Goal: Task Accomplishment & Management: Manage account settings

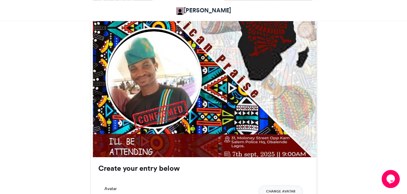
scroll to position [185, 0]
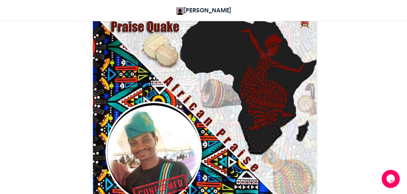
click at [169, 127] on img at bounding box center [153, 151] width 93 height 93
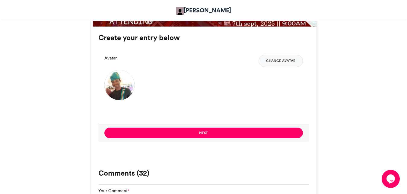
scroll to position [400, 0]
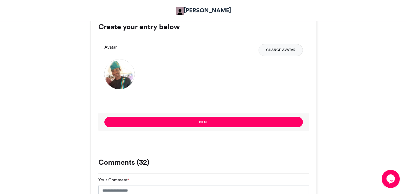
click at [282, 50] on button "Change Avatar" at bounding box center [281, 50] width 44 height 12
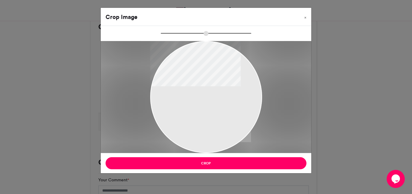
type input "******"
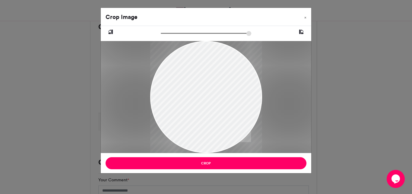
drag, startPoint x: 238, startPoint y: 83, endPoint x: 178, endPoint y: 115, distance: 68.1
click at [178, 115] on div at bounding box center [206, 114] width 112 height 147
drag, startPoint x: 214, startPoint y: 107, endPoint x: 186, endPoint y: 111, distance: 28.8
click at [186, 111] on div at bounding box center [206, 112] width 112 height 147
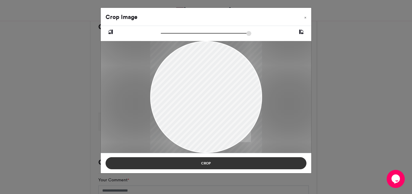
click at [206, 163] on button "Crop" at bounding box center [206, 163] width 201 height 12
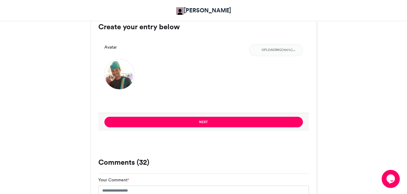
click at [197, 92] on div "Your Email * Your Name * Avatar Uploading(100%)..." at bounding box center [203, 75] width 211 height 75
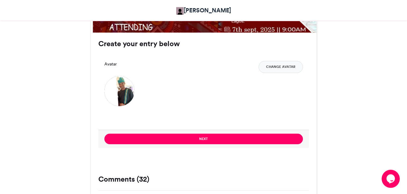
scroll to position [370, 0]
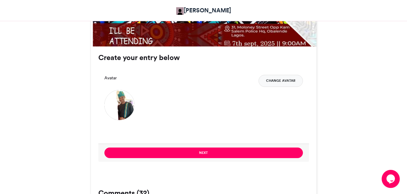
drag, startPoint x: 272, startPoint y: 86, endPoint x: 170, endPoint y: 101, distance: 103.5
click at [273, 86] on button "Change Avatar" at bounding box center [281, 81] width 44 height 12
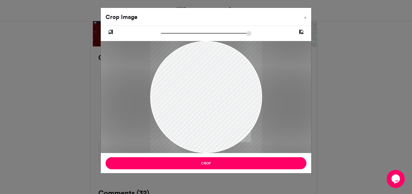
drag, startPoint x: 193, startPoint y: 99, endPoint x: 192, endPoint y: 110, distance: 10.6
click at [192, 110] on div at bounding box center [206, 98] width 112 height 115
drag, startPoint x: 219, startPoint y: 88, endPoint x: 202, endPoint y: 105, distance: 24.5
click at [202, 105] on div at bounding box center [206, 98] width 112 height 115
click at [201, 104] on div at bounding box center [206, 97] width 112 height 115
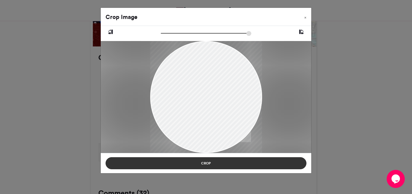
click at [206, 162] on button "Crop" at bounding box center [206, 163] width 201 height 12
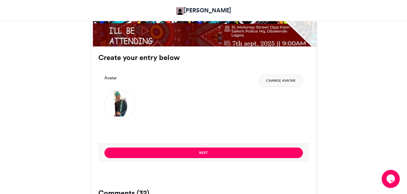
click at [297, 122] on div "Your Email * Your Name * Avatar Change Avatar" at bounding box center [203, 106] width 211 height 75
click at [281, 78] on button "Change Avatar" at bounding box center [281, 81] width 44 height 12
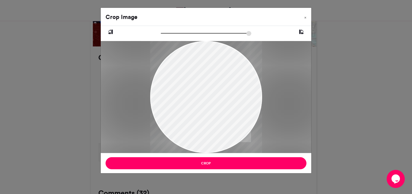
drag, startPoint x: 195, startPoint y: 81, endPoint x: 186, endPoint y: 95, distance: 17.0
click at [186, 95] on div at bounding box center [206, 111] width 112 height 152
click at [356, 106] on div "Crop Image × Crop" at bounding box center [206, 97] width 412 height 194
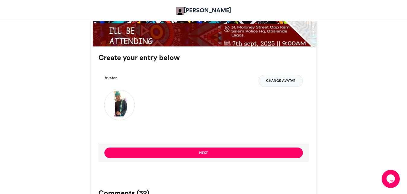
click at [283, 82] on button "Change Avatar" at bounding box center [281, 81] width 44 height 12
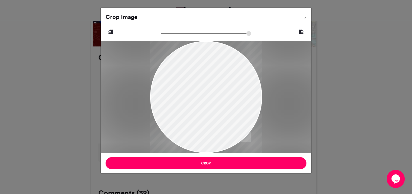
drag, startPoint x: 203, startPoint y: 110, endPoint x: 195, endPoint y: 120, distance: 12.9
click at [195, 120] on div at bounding box center [206, 111] width 112 height 152
drag, startPoint x: 164, startPoint y: 35, endPoint x: 168, endPoint y: 35, distance: 4.2
click at [168, 35] on input "zoom" at bounding box center [206, 33] width 91 height 6
drag, startPoint x: 225, startPoint y: 74, endPoint x: 217, endPoint y: 76, distance: 8.1
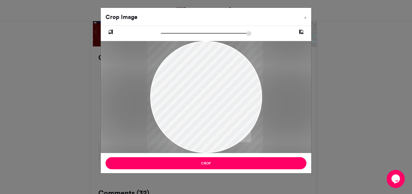
click at [217, 76] on div at bounding box center [205, 113] width 116 height 157
drag, startPoint x: 168, startPoint y: 35, endPoint x: 153, endPoint y: 39, distance: 15.4
type input "******"
click at [161, 36] on input "zoom" at bounding box center [206, 33] width 91 height 6
click at [269, 53] on div at bounding box center [206, 97] width 211 height 112
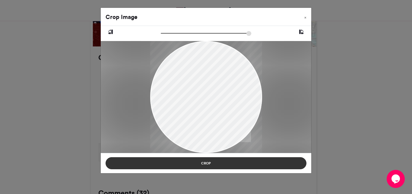
click at [222, 163] on button "Crop" at bounding box center [206, 163] width 201 height 12
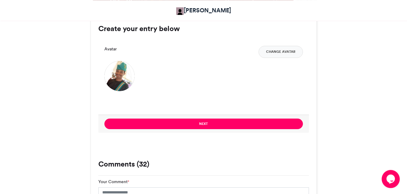
scroll to position [400, 0]
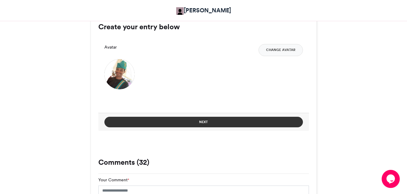
click at [201, 122] on button "Next" at bounding box center [203, 122] width 199 height 11
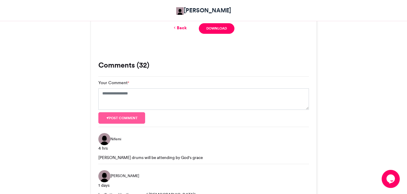
scroll to position [316, 0]
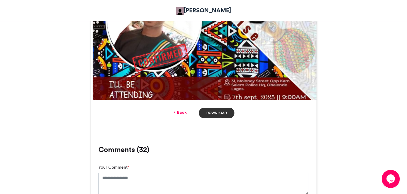
click at [222, 113] on link "Download" at bounding box center [216, 113] width 35 height 11
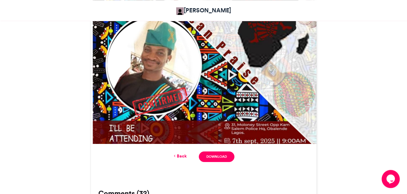
scroll to position [285, 0]
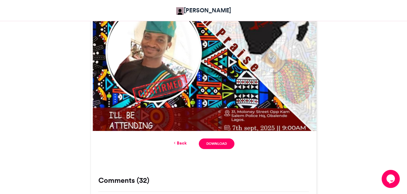
click at [183, 146] on link "Back" at bounding box center [180, 143] width 14 height 6
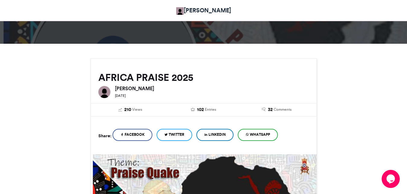
scroll to position [162, 0]
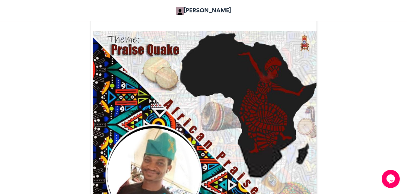
click at [233, 175] on img at bounding box center [205, 143] width 225 height 225
click at [275, 12] on div "[PERSON_NAME]" at bounding box center [203, 10] width 335 height 15
